Goal: Check status

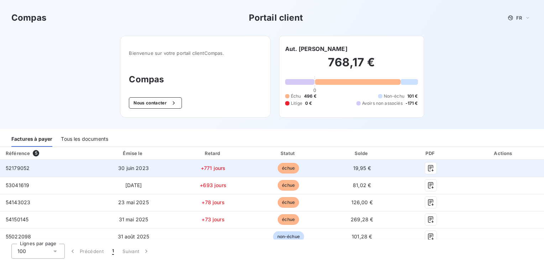
click at [149, 168] on td "30 juin 2023" at bounding box center [133, 168] width 83 height 17
click at [432, 168] on button "button" at bounding box center [430, 167] width 11 height 11
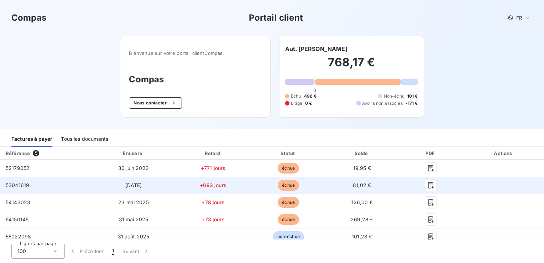
click at [433, 181] on div at bounding box center [431, 184] width 54 height 11
drag, startPoint x: 433, startPoint y: 181, endPoint x: 428, endPoint y: 185, distance: 6.1
click at [428, 185] on icon "button" at bounding box center [430, 185] width 7 height 7
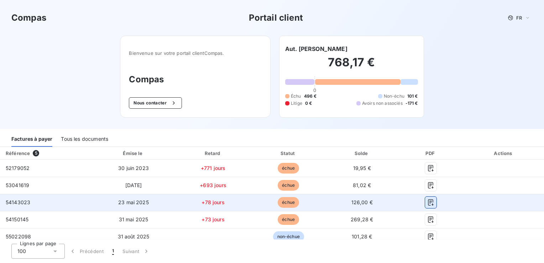
click at [427, 201] on icon "button" at bounding box center [430, 202] width 7 height 7
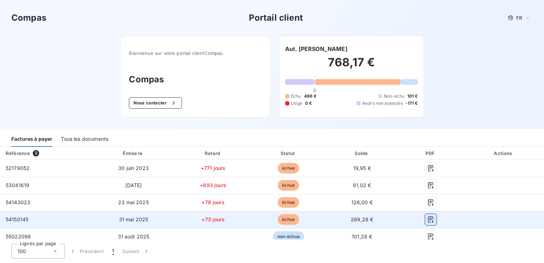
click at [427, 218] on icon "button" at bounding box center [430, 219] width 7 height 7
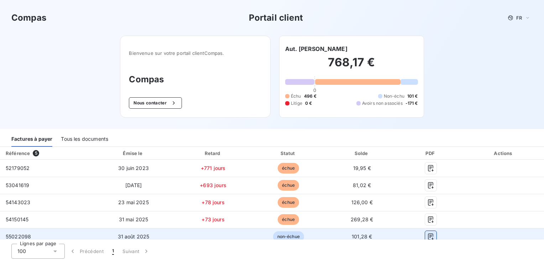
click at [427, 236] on icon "button" at bounding box center [430, 236] width 7 height 7
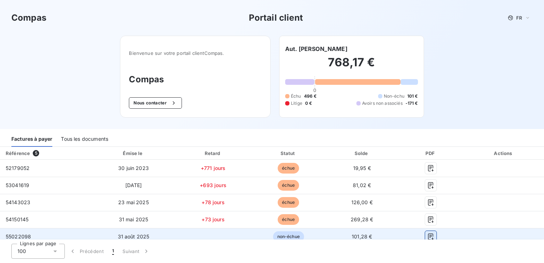
click at [427, 236] on icon "button" at bounding box center [430, 236] width 7 height 7
click at [428, 234] on icon "button" at bounding box center [430, 236] width 5 height 6
click at [427, 234] on icon "button" at bounding box center [430, 236] width 7 height 7
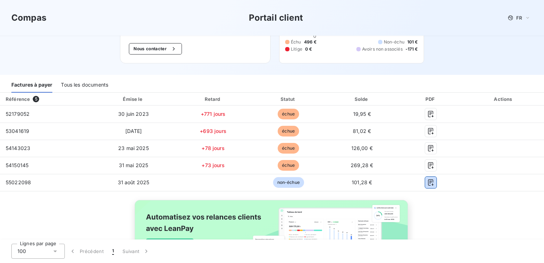
scroll to position [56, 0]
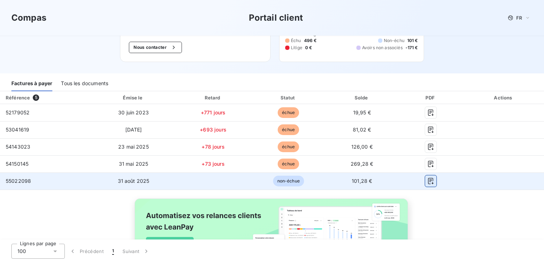
click at [427, 179] on icon "button" at bounding box center [430, 180] width 7 height 7
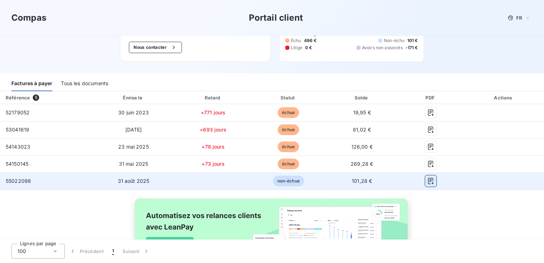
click at [427, 179] on icon "button" at bounding box center [430, 180] width 7 height 7
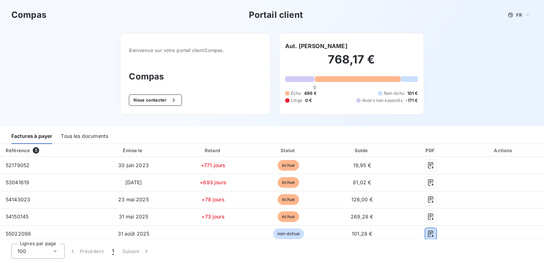
scroll to position [0, 0]
